Goal: Check status

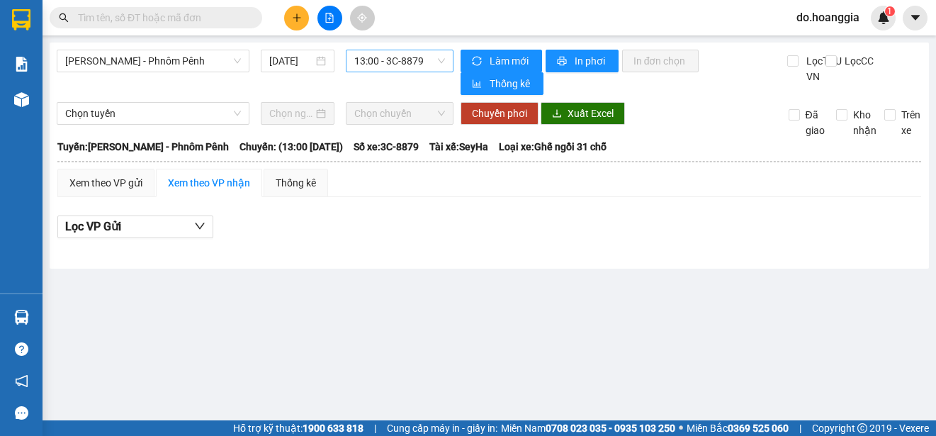
click at [419, 62] on span "13:00 - 3C-8879" at bounding box center [399, 60] width 91 height 21
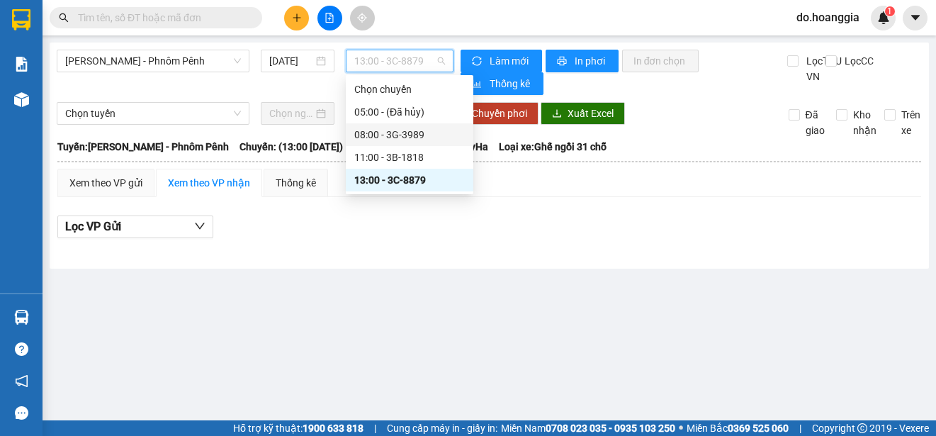
click at [426, 137] on div "08:00 - 3G-3989" at bounding box center [409, 135] width 111 height 16
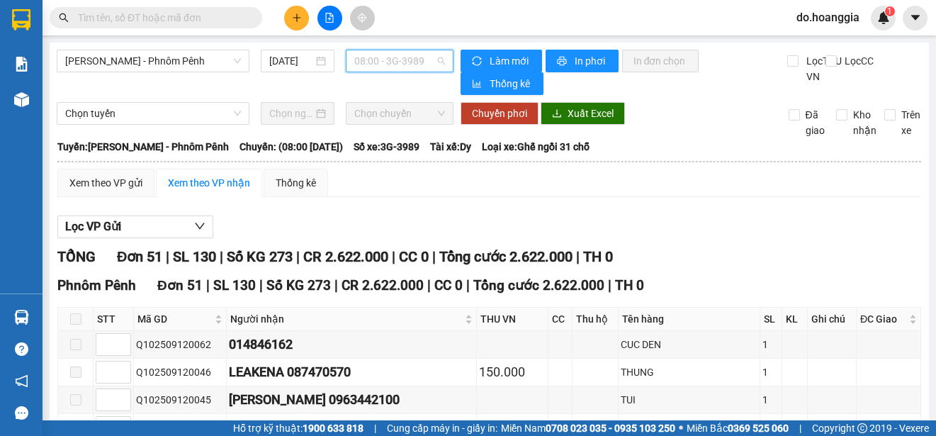
click at [419, 53] on span "08:00 - 3G-3989" at bounding box center [399, 60] width 91 height 21
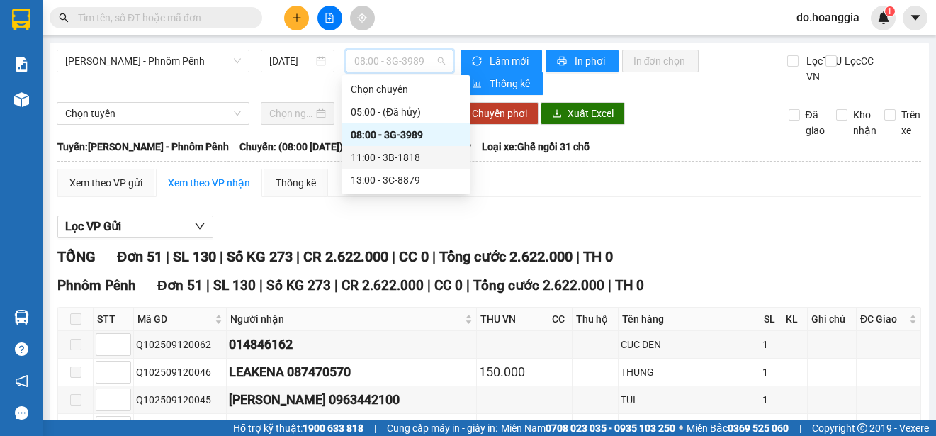
click at [405, 152] on div "11:00 - 3B-1818" at bounding box center [406, 157] width 111 height 16
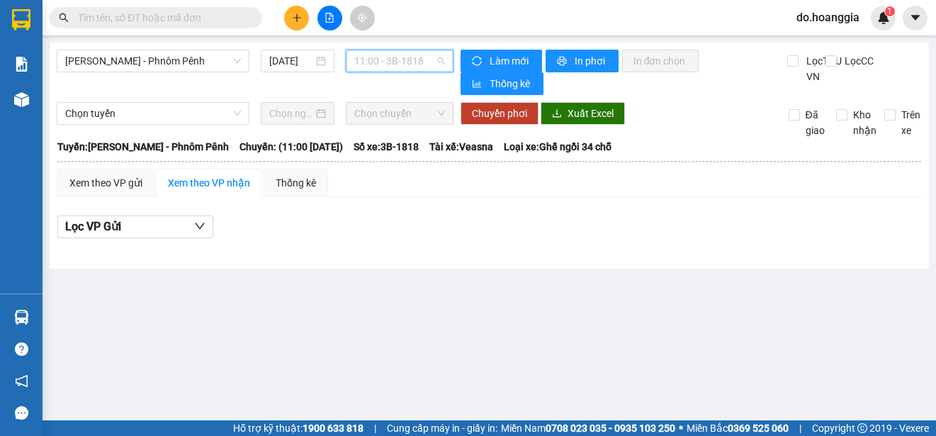
click at [373, 64] on span "11:00 - 3B-1818" at bounding box center [399, 60] width 91 height 21
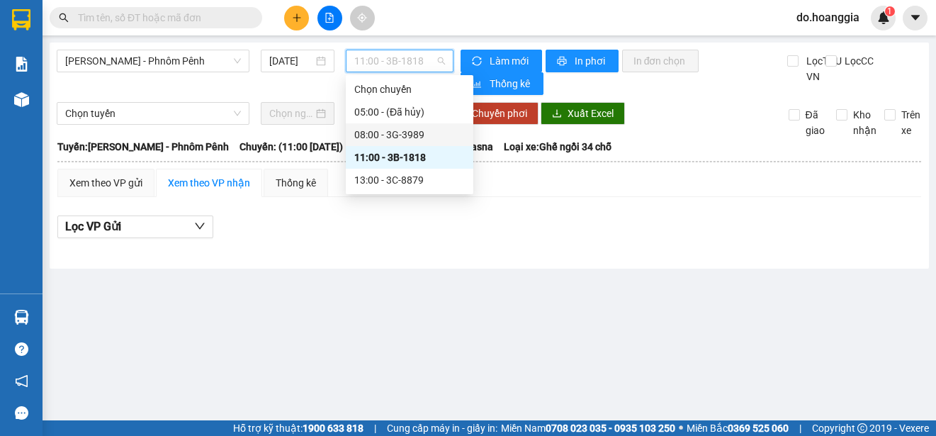
click at [409, 135] on div "08:00 - 3G-3989" at bounding box center [409, 135] width 111 height 16
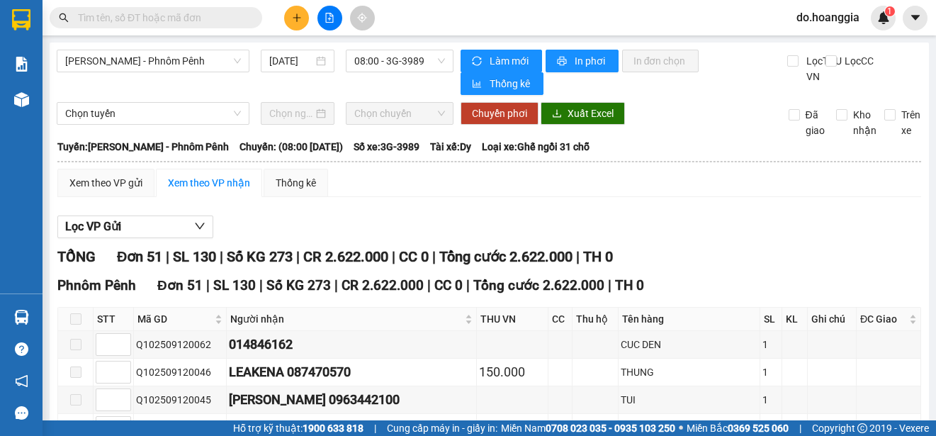
click at [75, 324] on span at bounding box center [75, 318] width 11 height 11
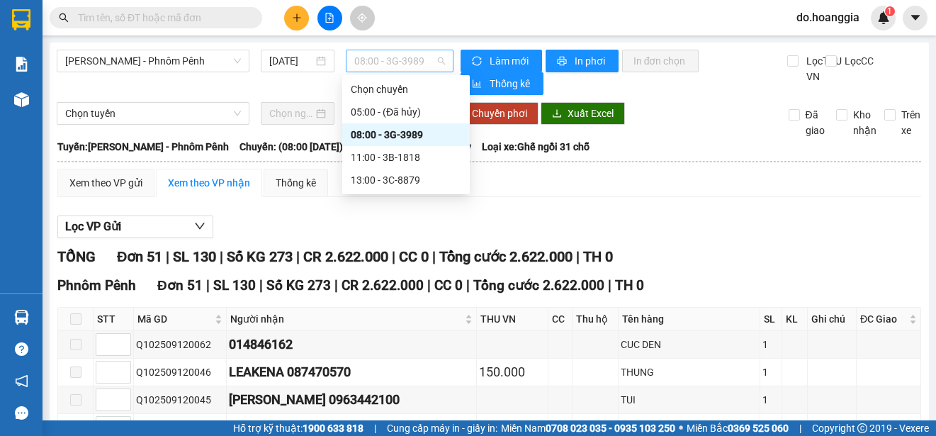
click at [400, 60] on span "08:00 - 3G-3989" at bounding box center [399, 60] width 91 height 21
click at [400, 156] on div "11:00 - 3B-1818" at bounding box center [406, 157] width 111 height 16
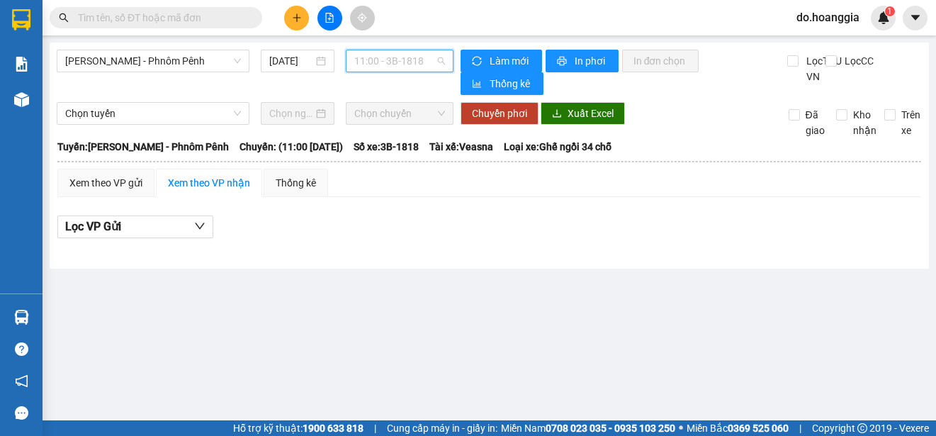
click at [414, 61] on span "11:00 - 3B-1818" at bounding box center [399, 60] width 91 height 21
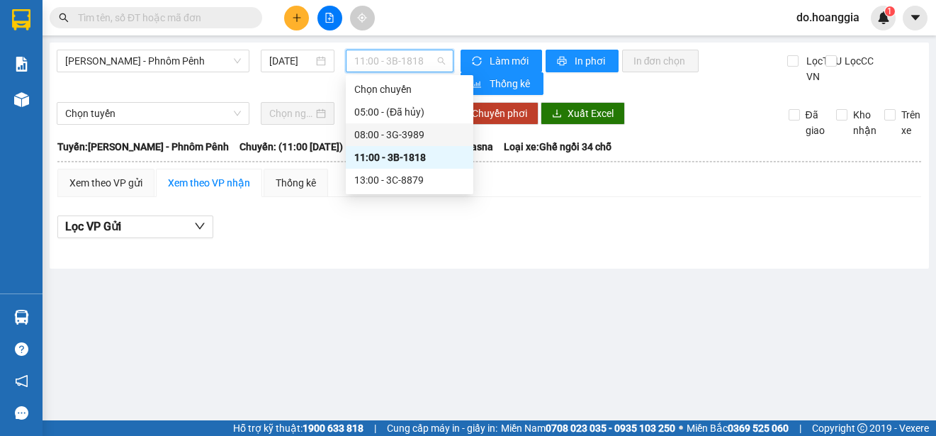
click at [407, 133] on div "08:00 - 3G-3989" at bounding box center [409, 135] width 111 height 16
